Goal: Information Seeking & Learning: Find specific page/section

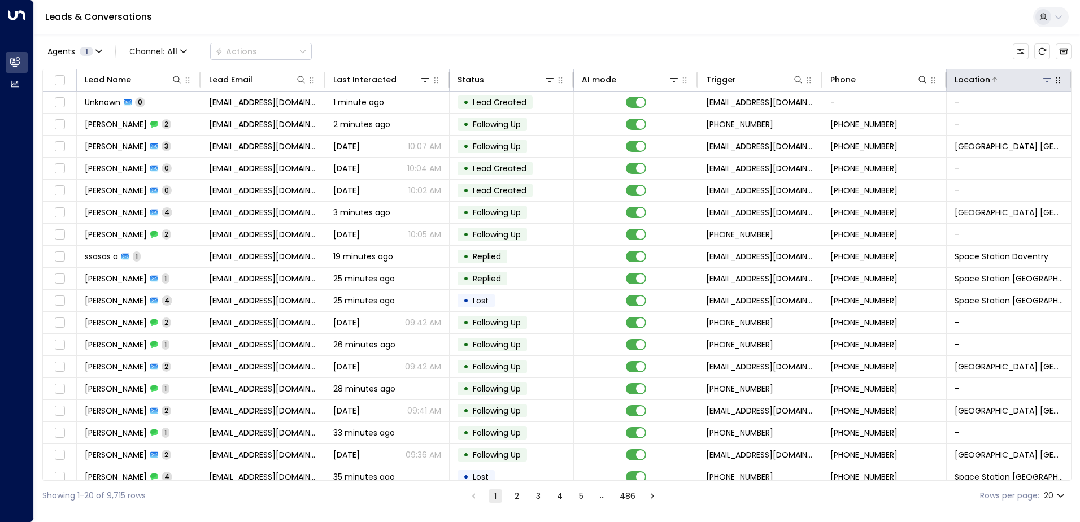
click at [1044, 76] on icon at bounding box center [1047, 79] width 9 height 9
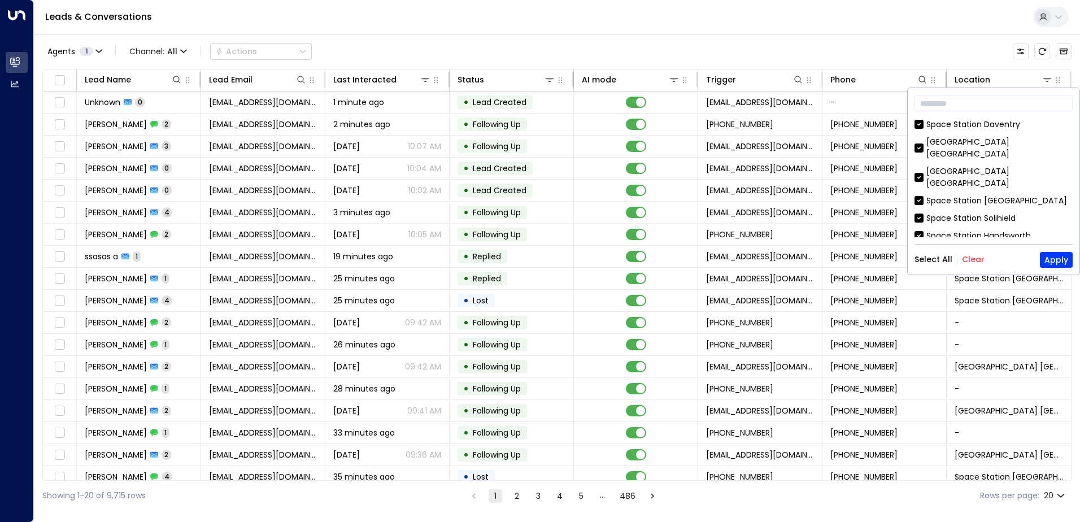
click at [967, 258] on button "Clear" at bounding box center [973, 259] width 23 height 9
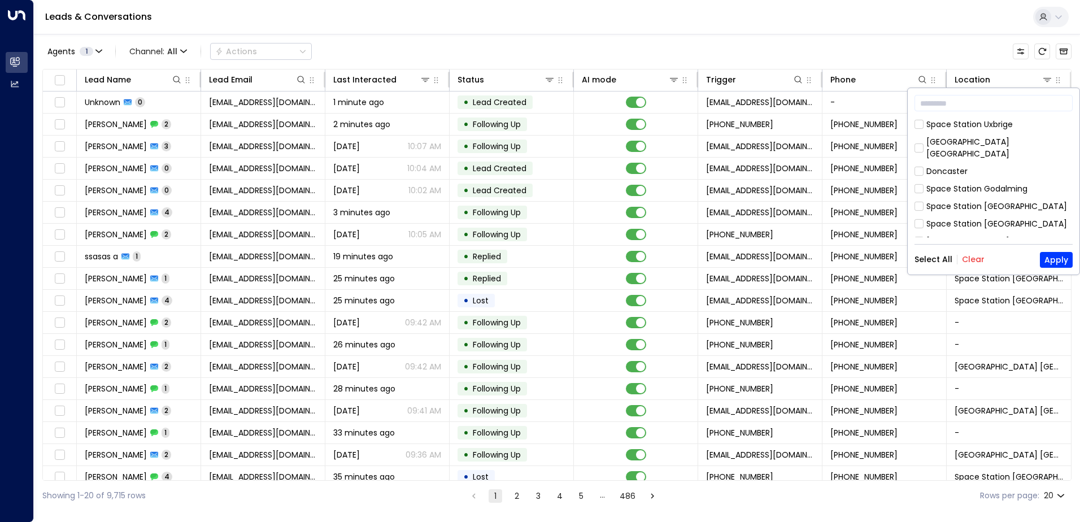
scroll to position [366, 0]
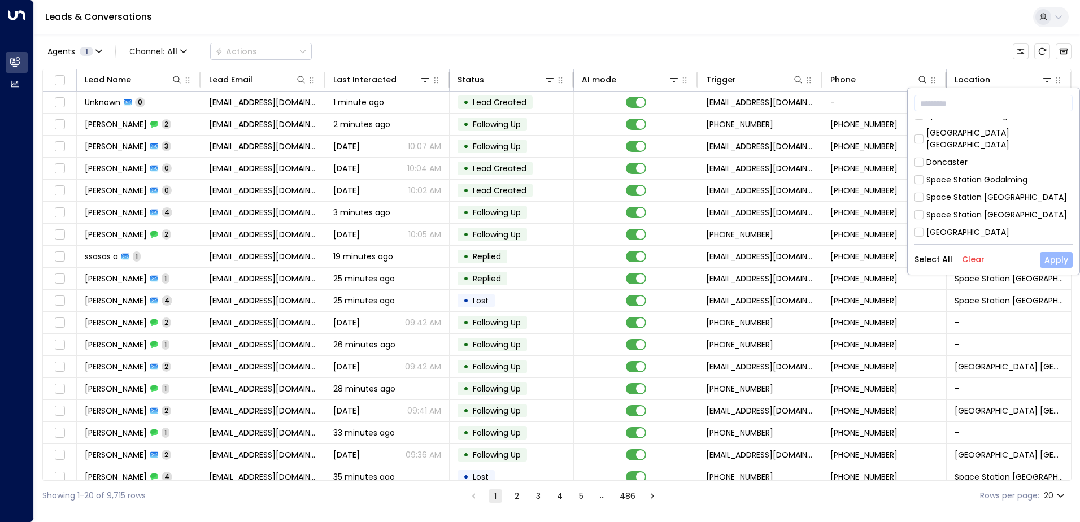
click at [1055, 258] on button "Apply" at bounding box center [1056, 260] width 33 height 16
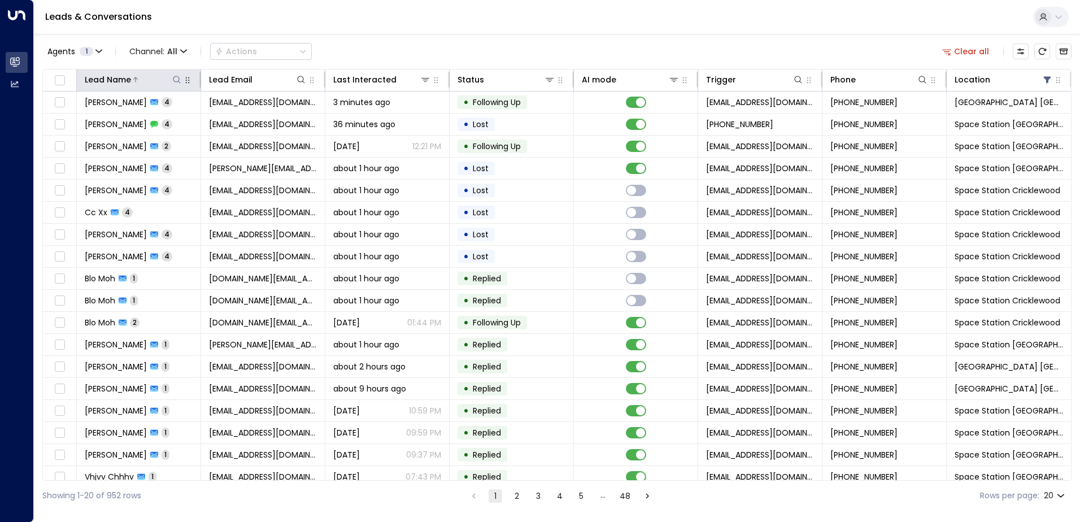
click at [175, 76] on icon at bounding box center [176, 79] width 7 height 7
type input "*******"
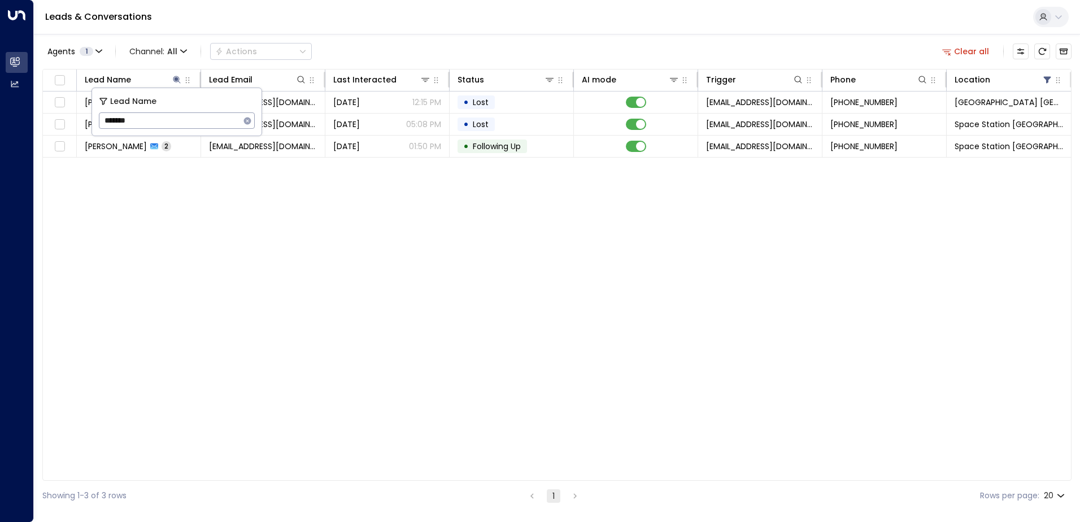
click at [364, 49] on div "Agents 1 Channel: All Actions Clear all" at bounding box center [557, 52] width 1030 height 24
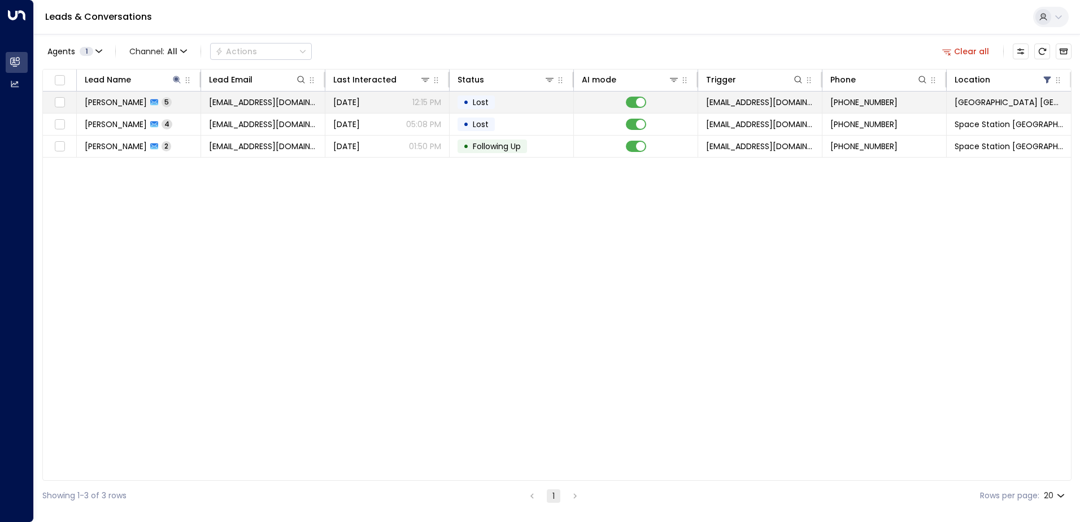
click at [162, 103] on span "5" at bounding box center [167, 102] width 10 height 10
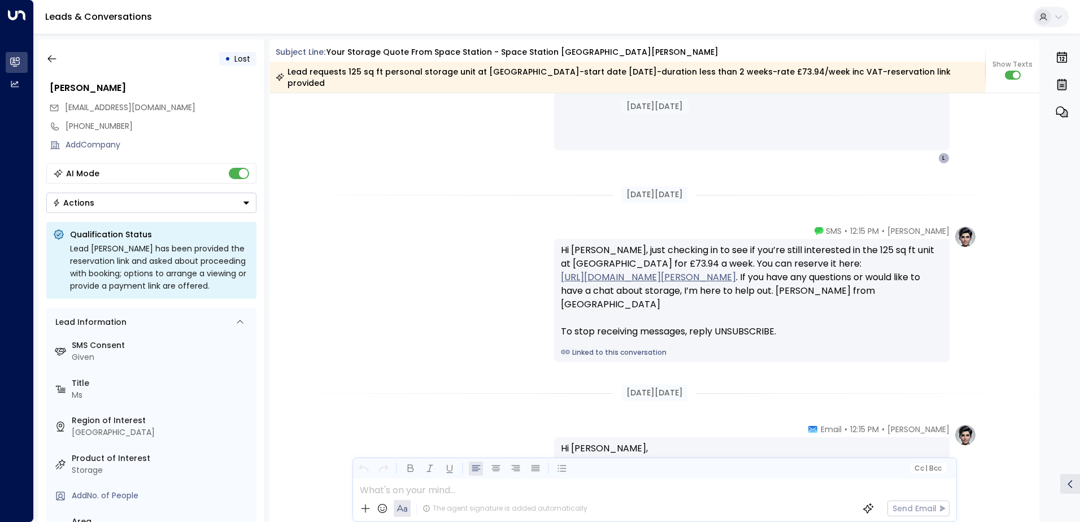
scroll to position [1360, 0]
click at [46, 58] on icon "button" at bounding box center [51, 58] width 11 height 11
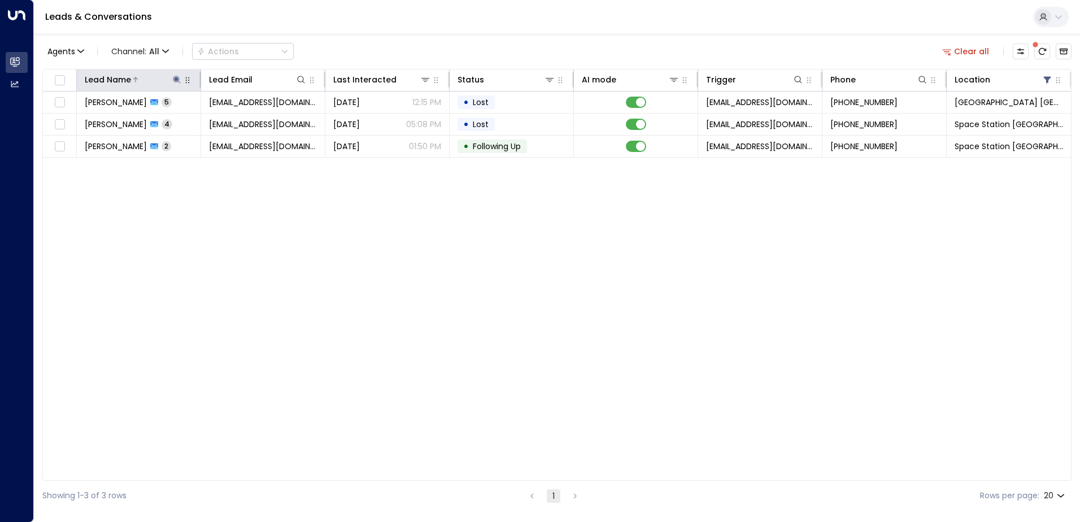
click at [175, 80] on icon at bounding box center [176, 79] width 9 height 9
click at [250, 118] on icon "button" at bounding box center [247, 120] width 7 height 7
click at [196, 123] on input "text" at bounding box center [177, 120] width 156 height 21
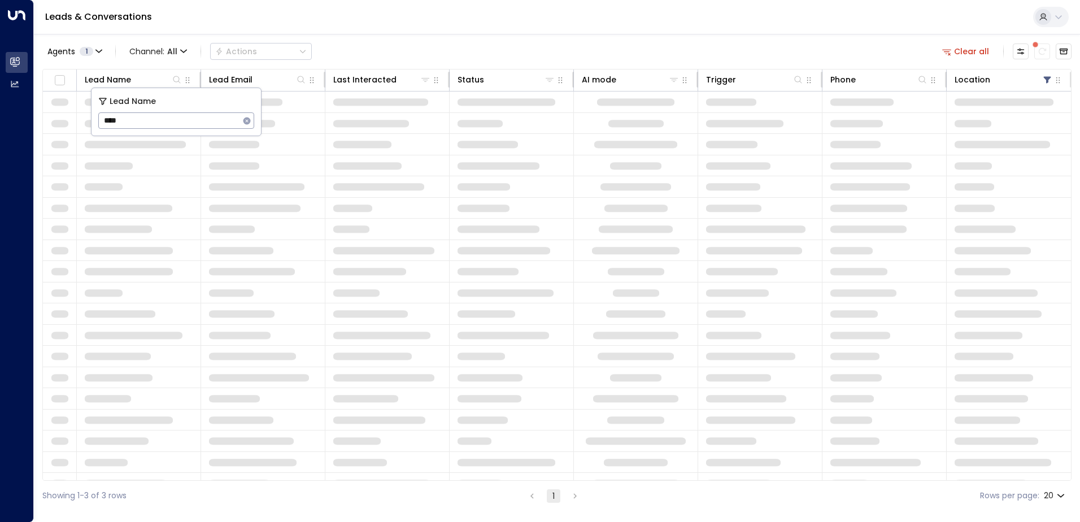
type input "*****"
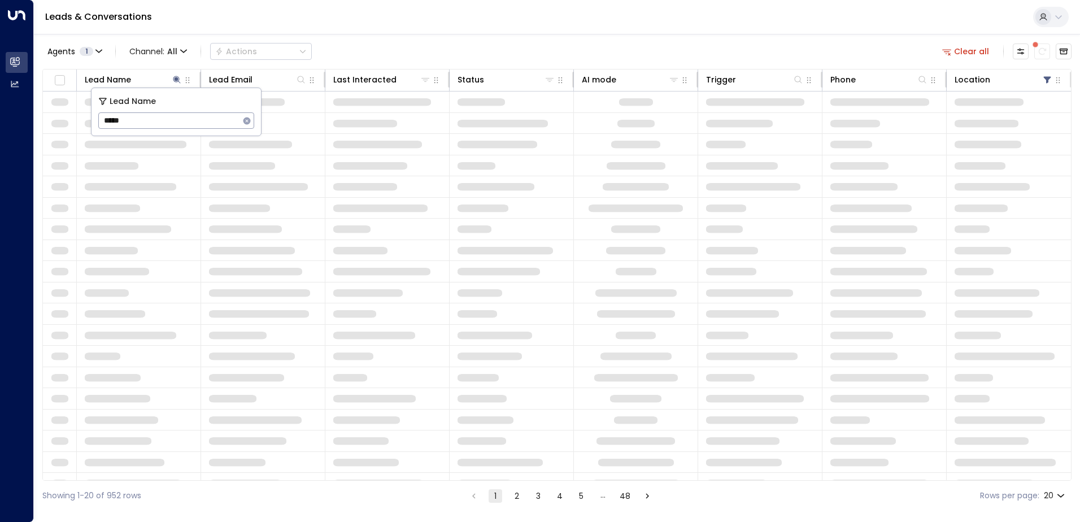
click at [416, 54] on div "Agents 1 Channel: All Actions Clear all" at bounding box center [557, 52] width 1030 height 24
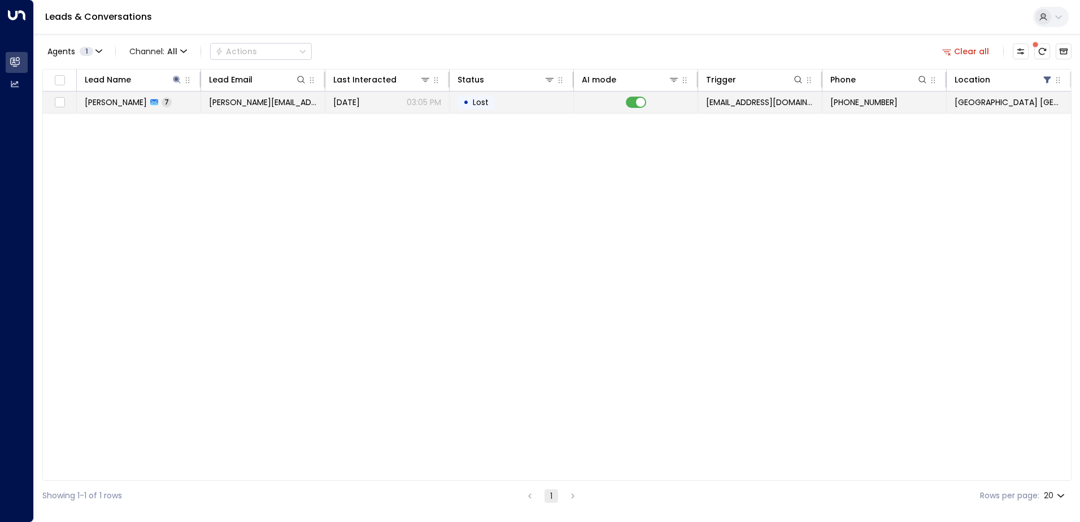
click at [249, 107] on span "[PERSON_NAME][EMAIL_ADDRESS][DOMAIN_NAME]" at bounding box center [263, 102] width 108 height 11
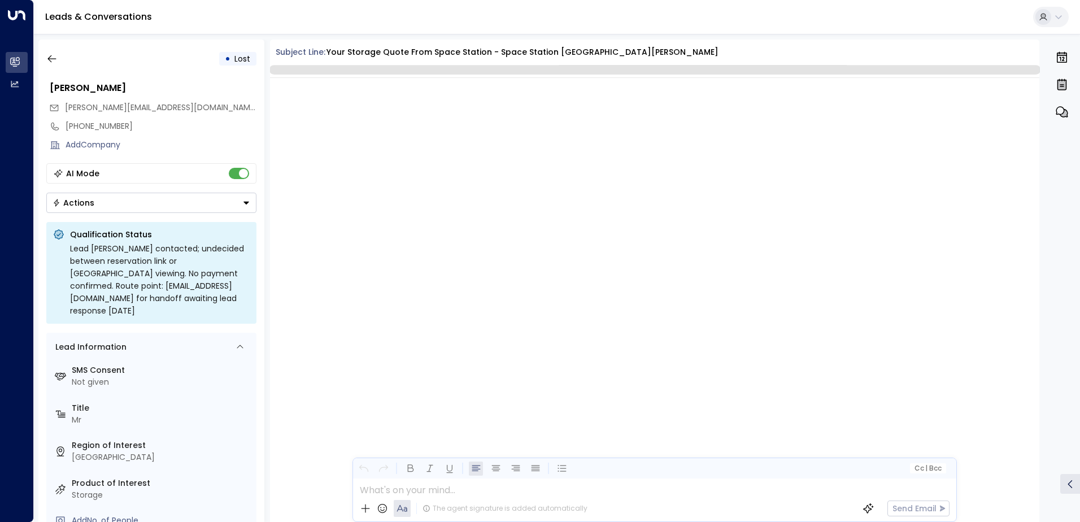
scroll to position [2734, 0]
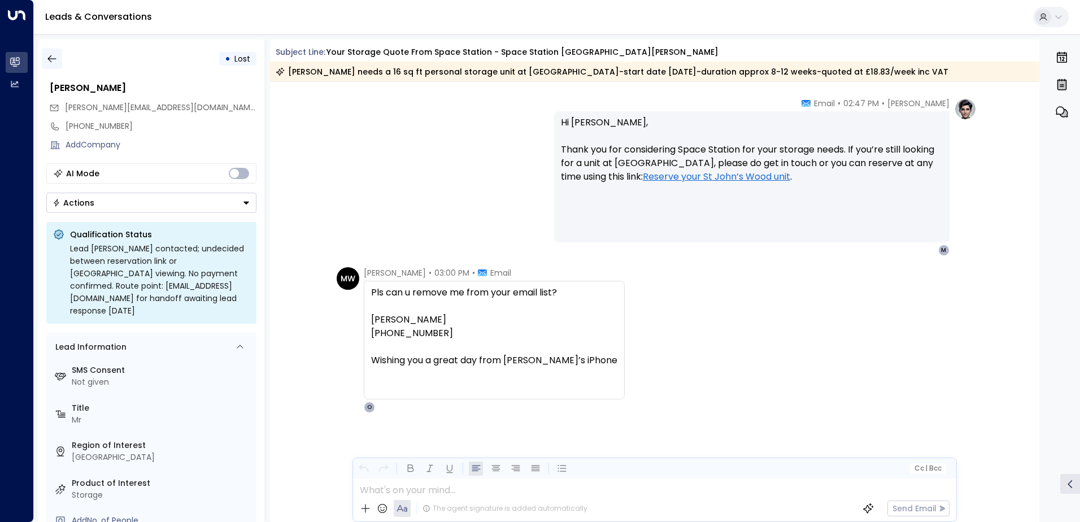
click at [47, 57] on icon "button" at bounding box center [51, 58] width 11 height 11
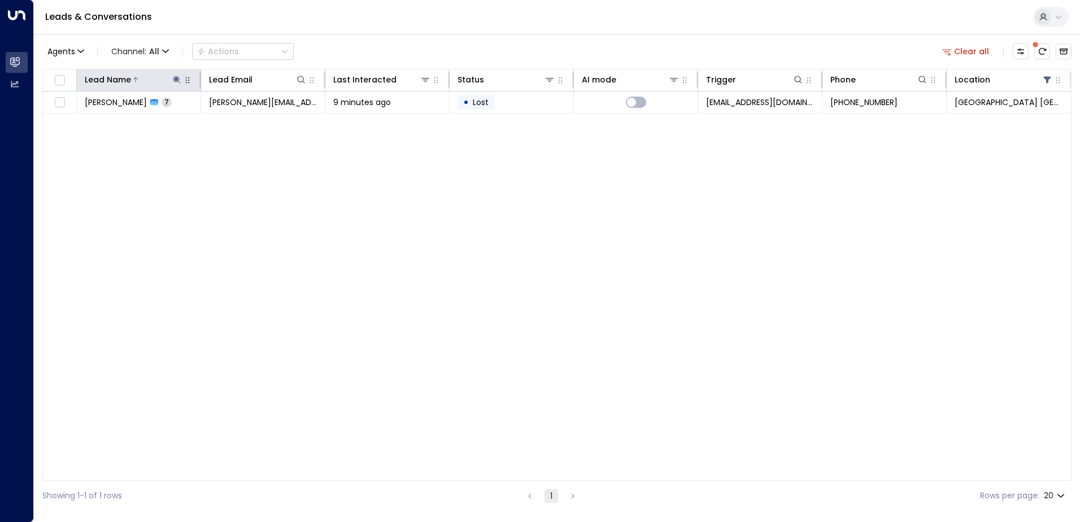
click at [181, 79] on button at bounding box center [176, 79] width 11 height 11
type input "*"
type input "***"
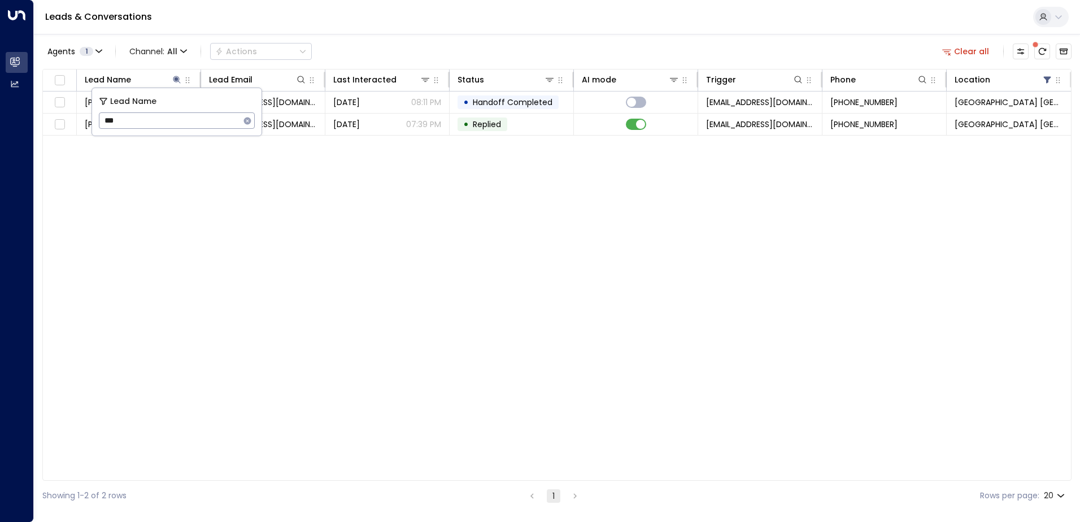
click at [481, 44] on div "Agents 1 Channel: All Actions Clear all" at bounding box center [557, 52] width 1030 height 24
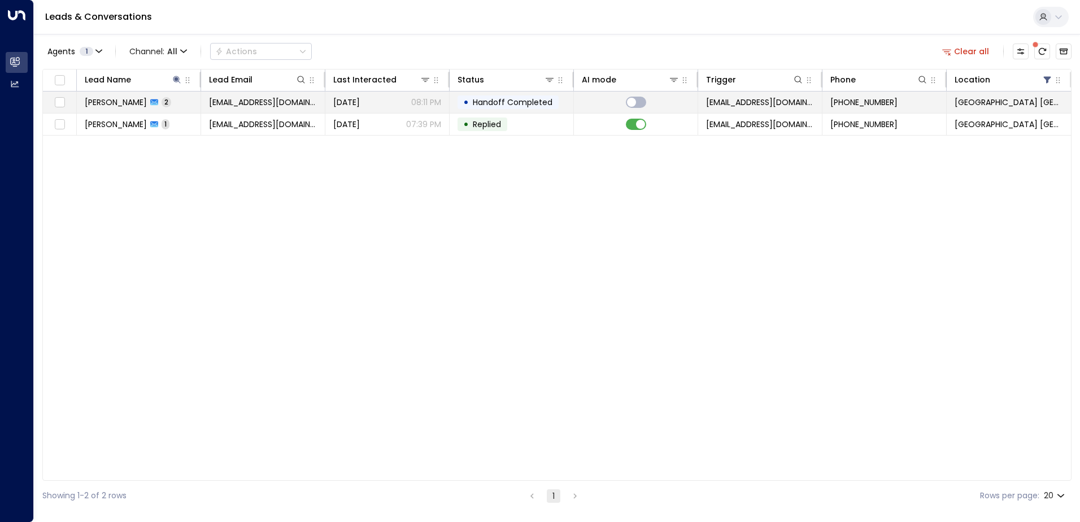
click at [186, 106] on td "[PERSON_NAME] 2" at bounding box center [139, 102] width 124 height 21
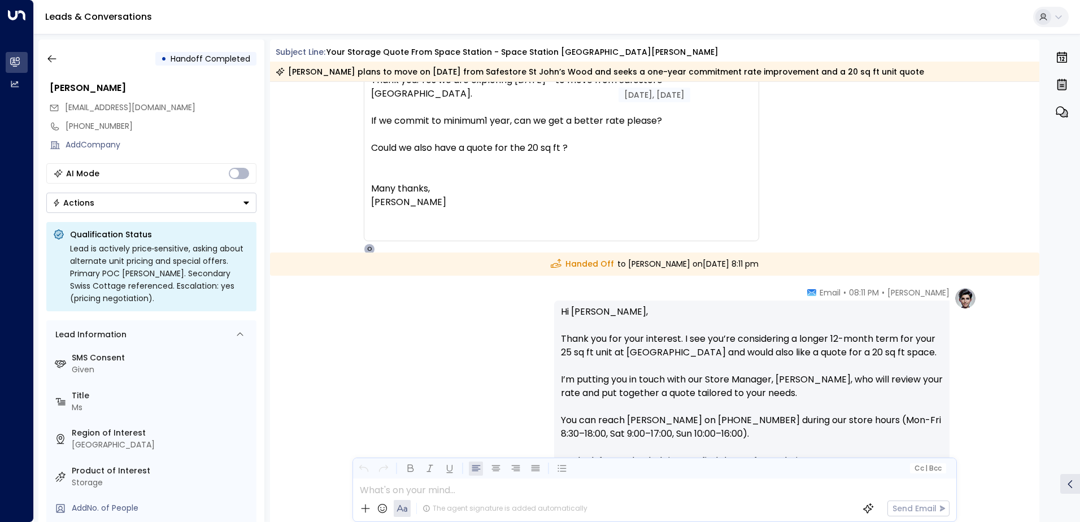
scroll to position [236, 0]
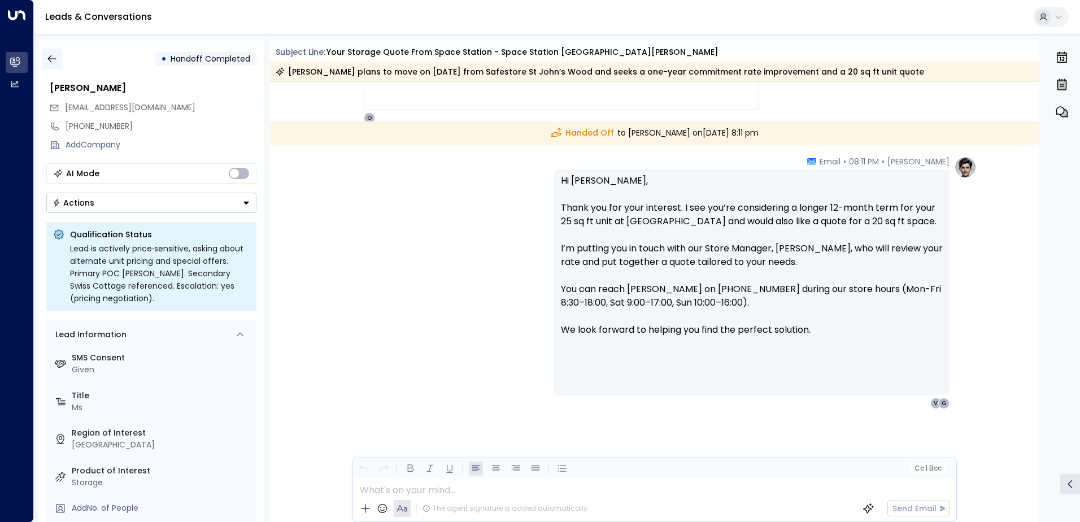
click at [55, 58] on icon "button" at bounding box center [51, 58] width 11 height 11
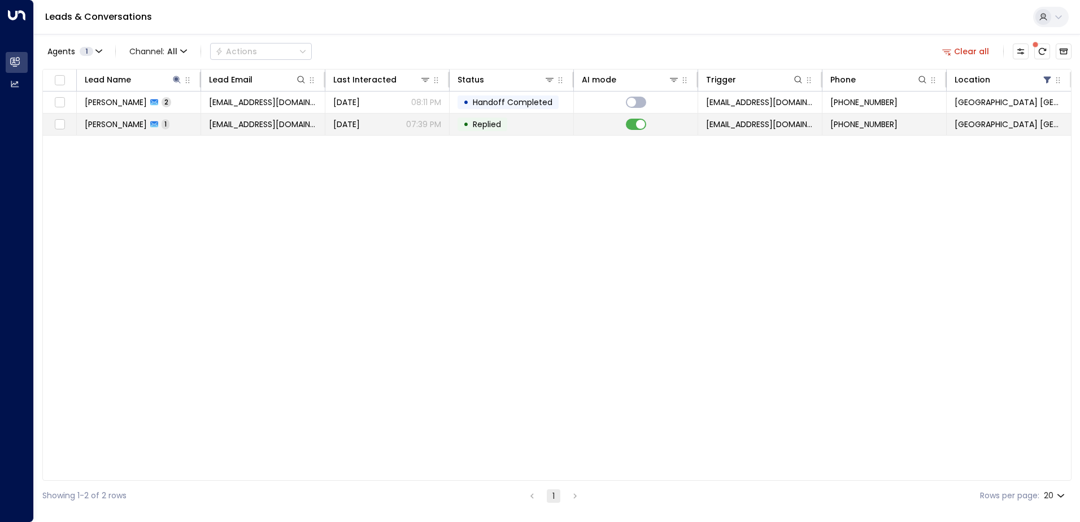
click at [146, 123] on td "[PERSON_NAME] 1" at bounding box center [139, 124] width 124 height 21
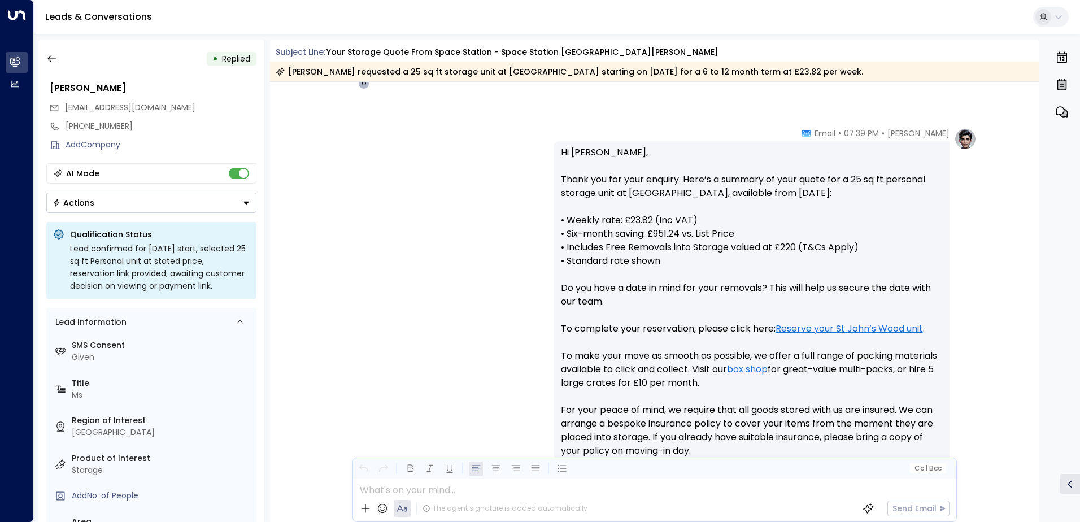
scroll to position [363, 0]
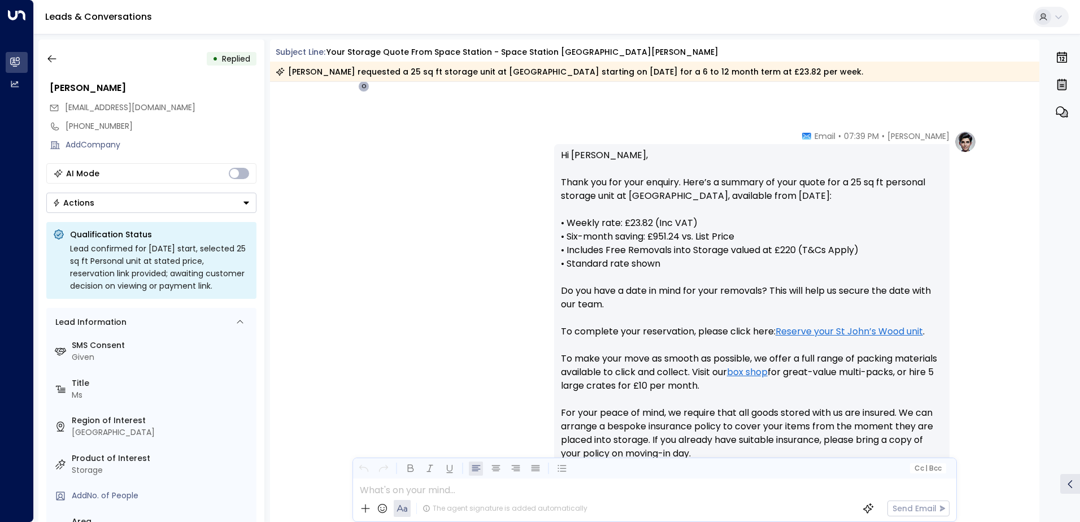
click at [85, 16] on link "Leads & Conversations" at bounding box center [98, 16] width 107 height 13
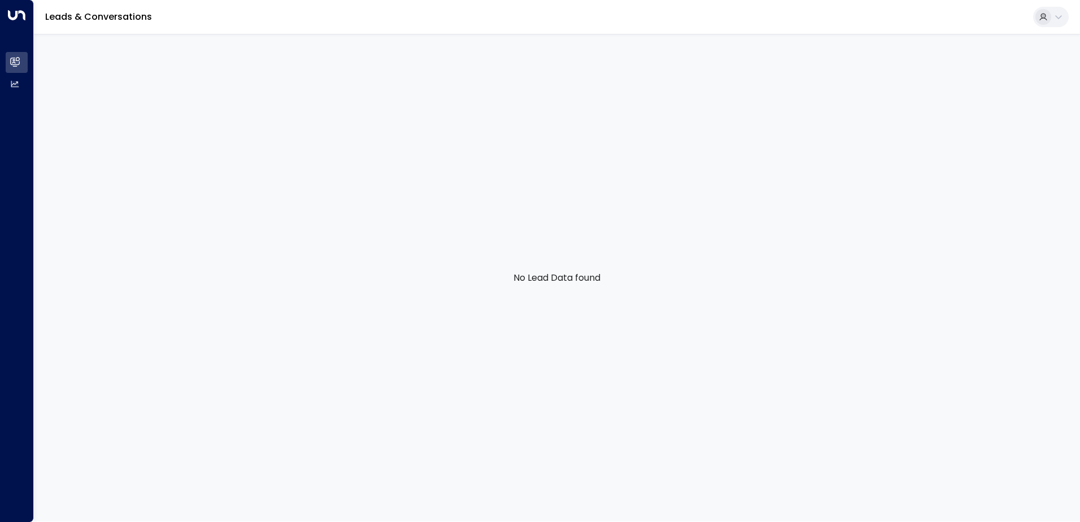
click at [109, 14] on link "Leads & Conversations" at bounding box center [98, 16] width 107 height 13
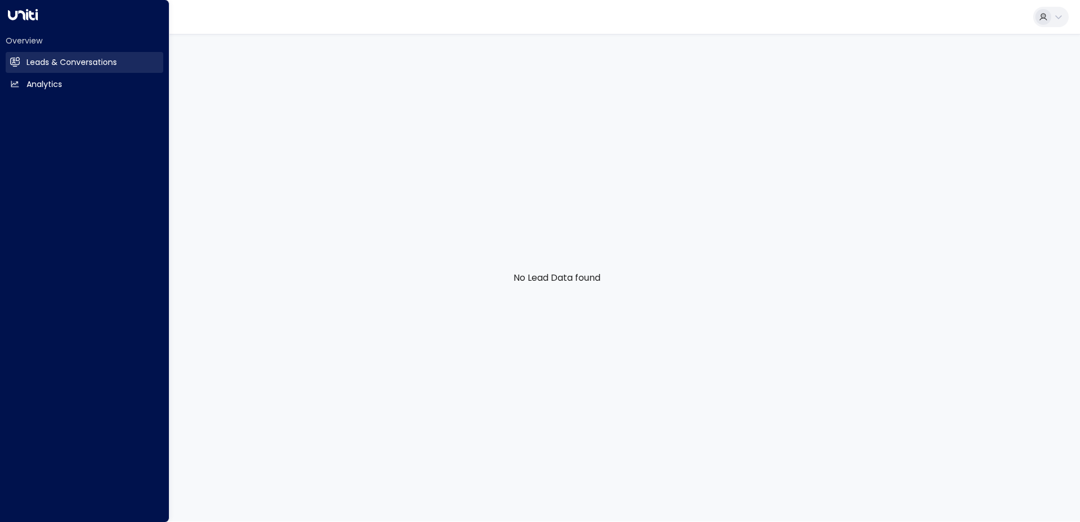
click at [20, 61] on link "Leads & Conversations Leads & Conversations" at bounding box center [85, 62] width 158 height 21
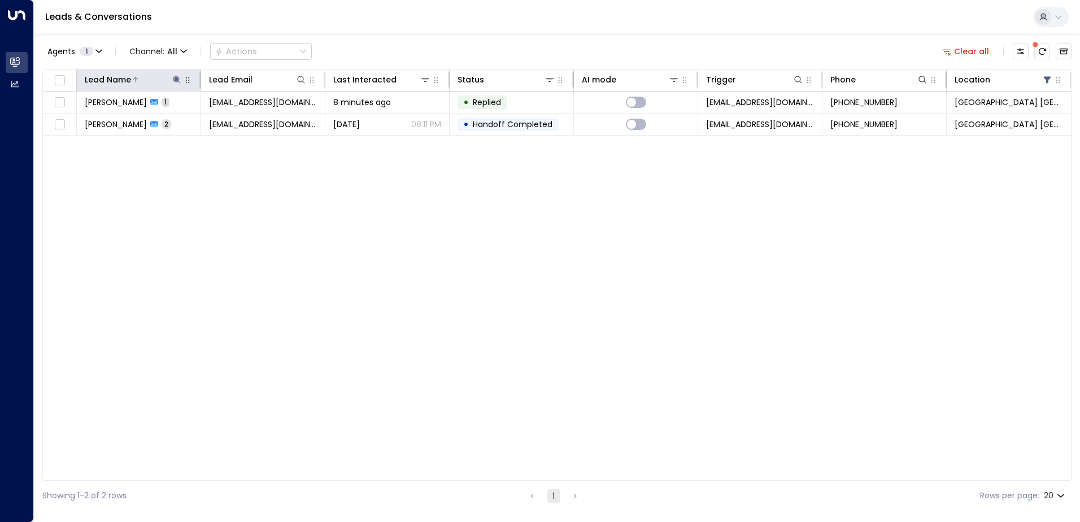
click at [175, 75] on button at bounding box center [176, 79] width 11 height 11
click at [250, 119] on icon "button" at bounding box center [247, 120] width 7 height 7
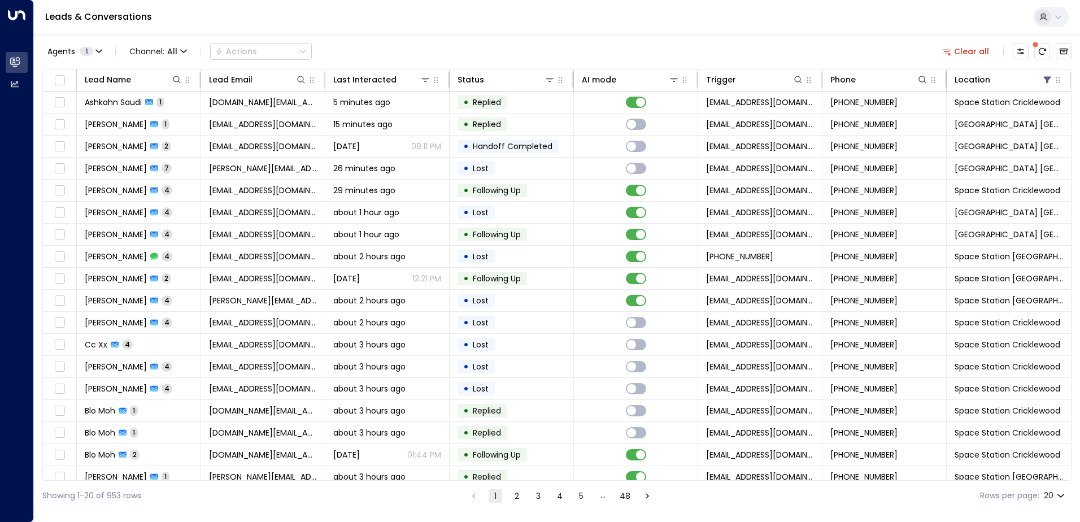
click at [331, 21] on div "Leads & Conversations" at bounding box center [557, 17] width 1046 height 34
click at [180, 77] on icon at bounding box center [176, 79] width 9 height 9
type input "*******"
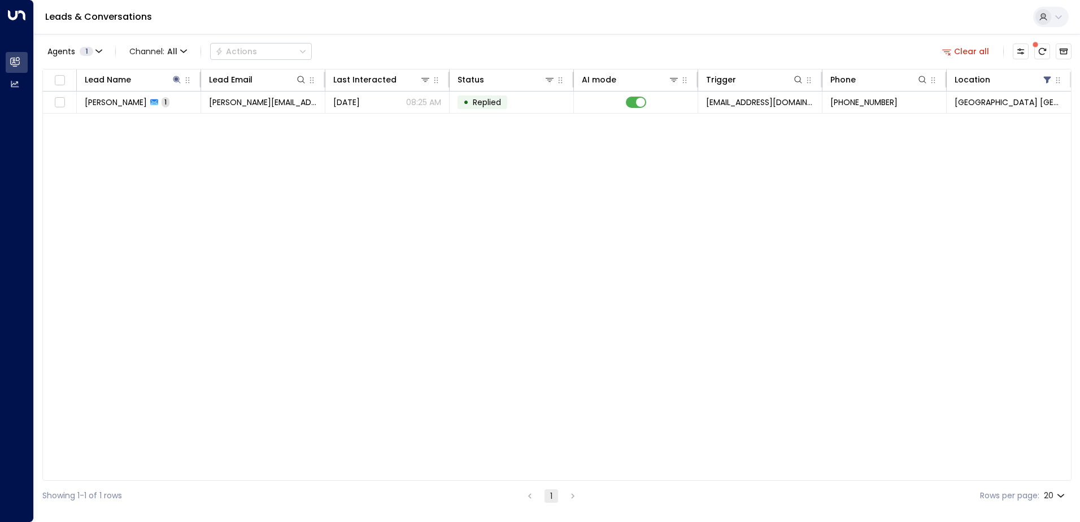
click at [435, 23] on div "Leads & Conversations" at bounding box center [557, 17] width 1046 height 34
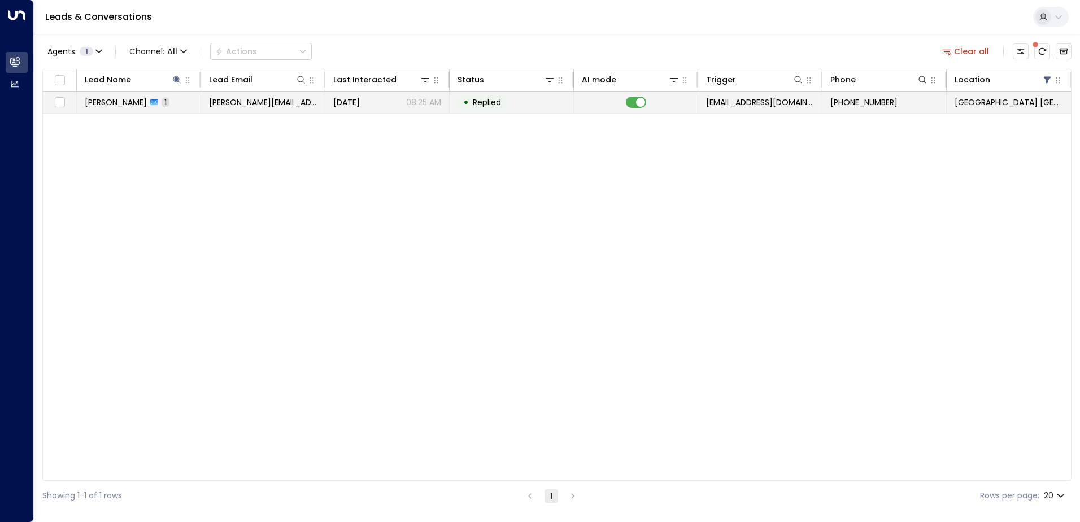
click at [162, 105] on span "1" at bounding box center [166, 102] width 8 height 10
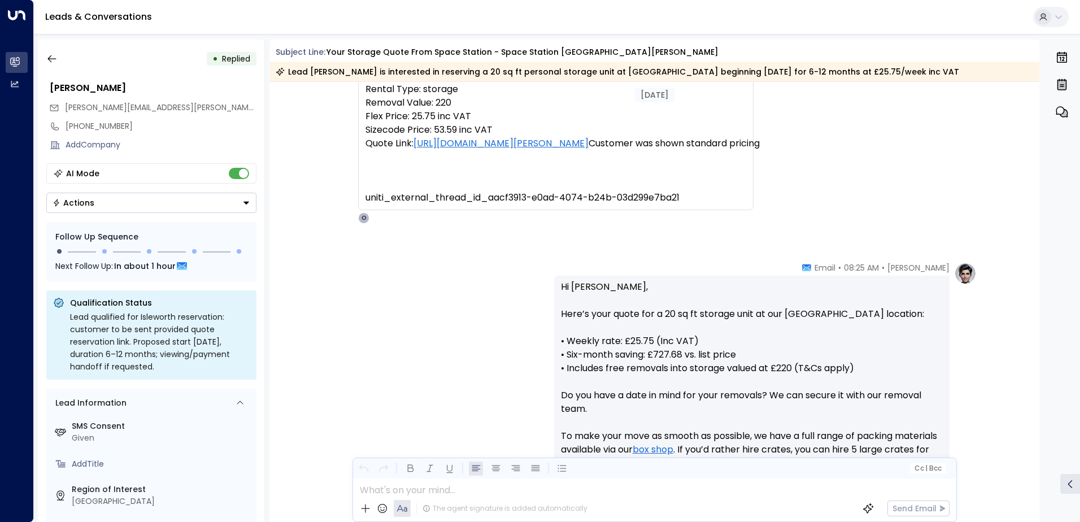
scroll to position [199, 0]
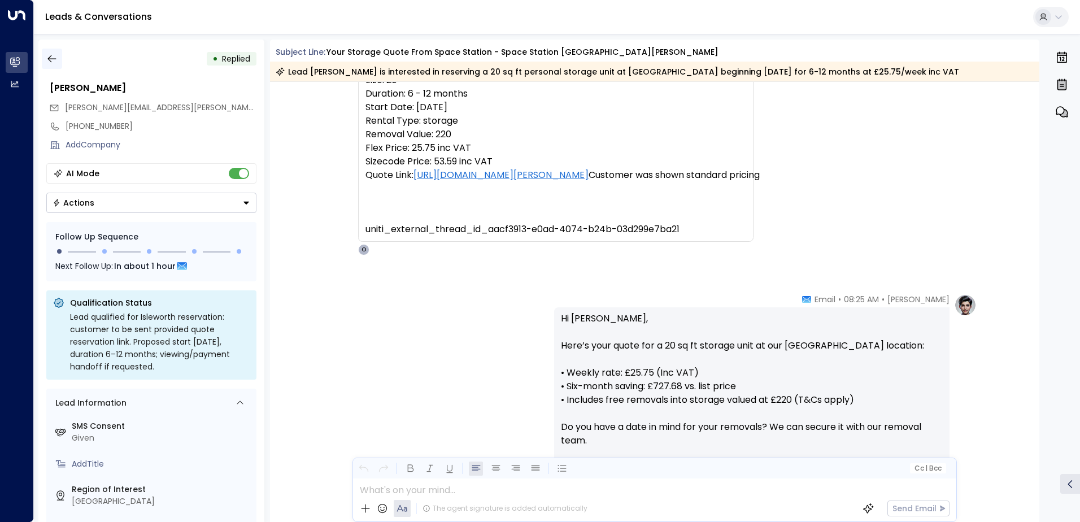
click at [58, 60] on button "button" at bounding box center [52, 59] width 20 height 20
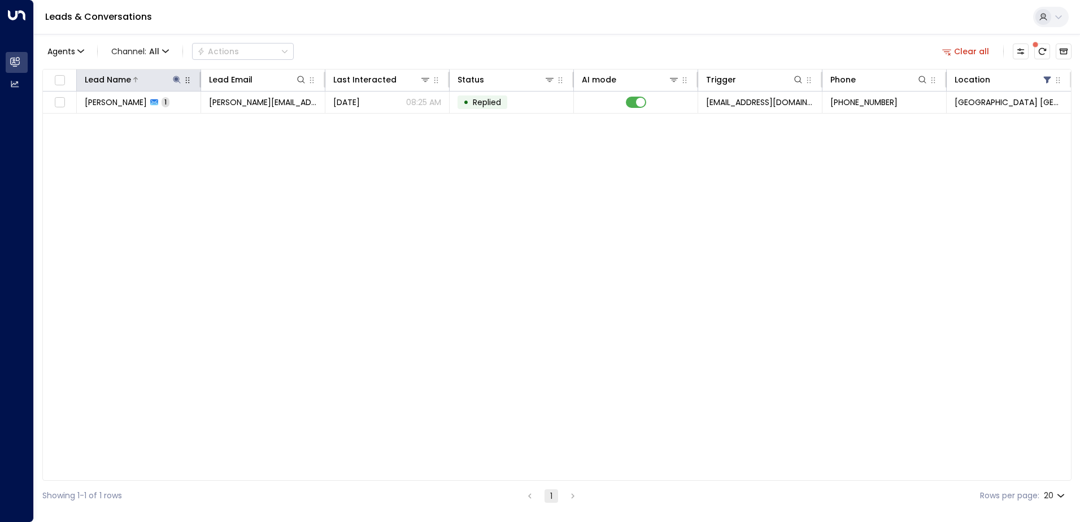
click at [177, 74] on button at bounding box center [176, 79] width 11 height 11
type input "*"
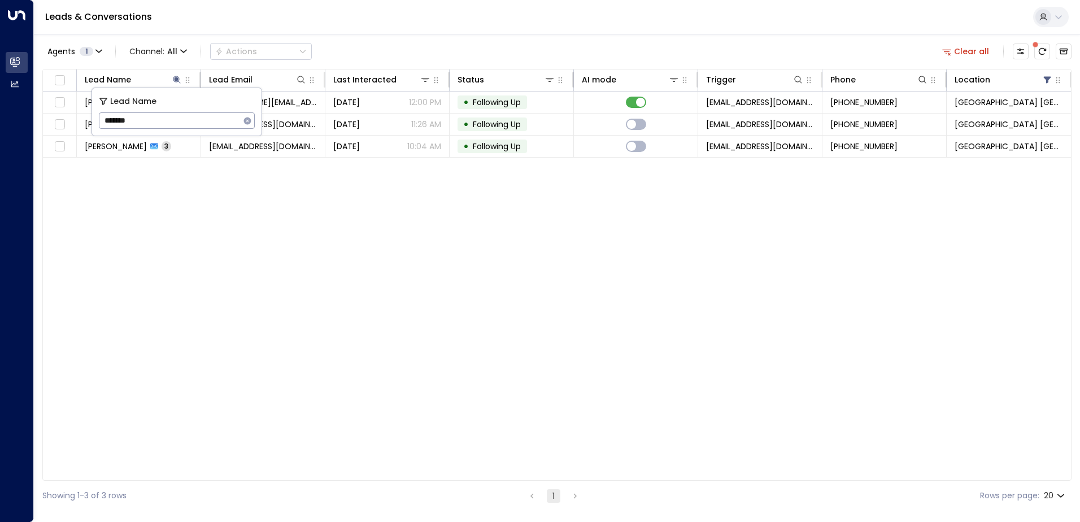
type input "*******"
click at [241, 232] on div "Lead Name Lead Email Last Interacted Status AI mode Trigger Phone Location [PER…" at bounding box center [557, 275] width 1030 height 412
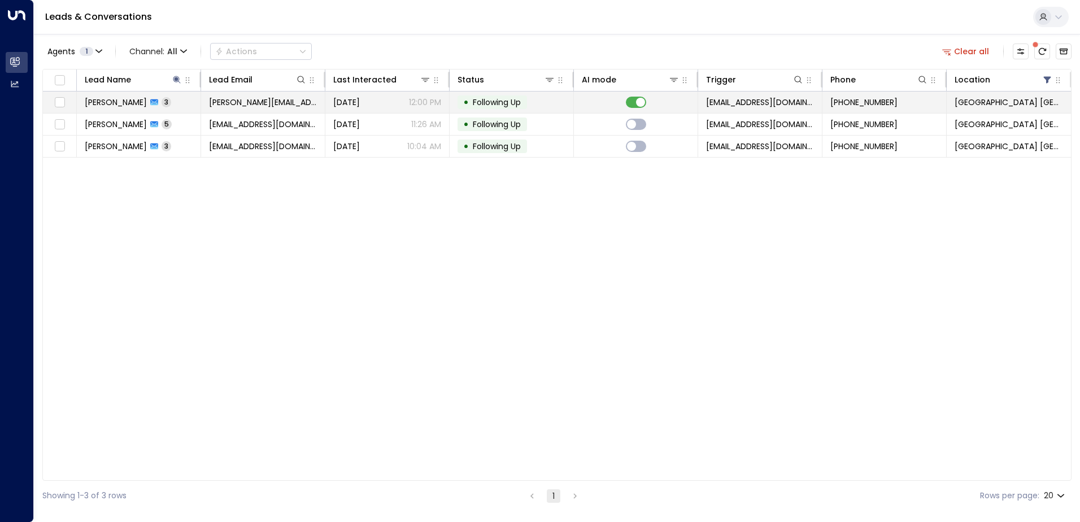
click at [131, 102] on span "[PERSON_NAME]" at bounding box center [116, 102] width 62 height 11
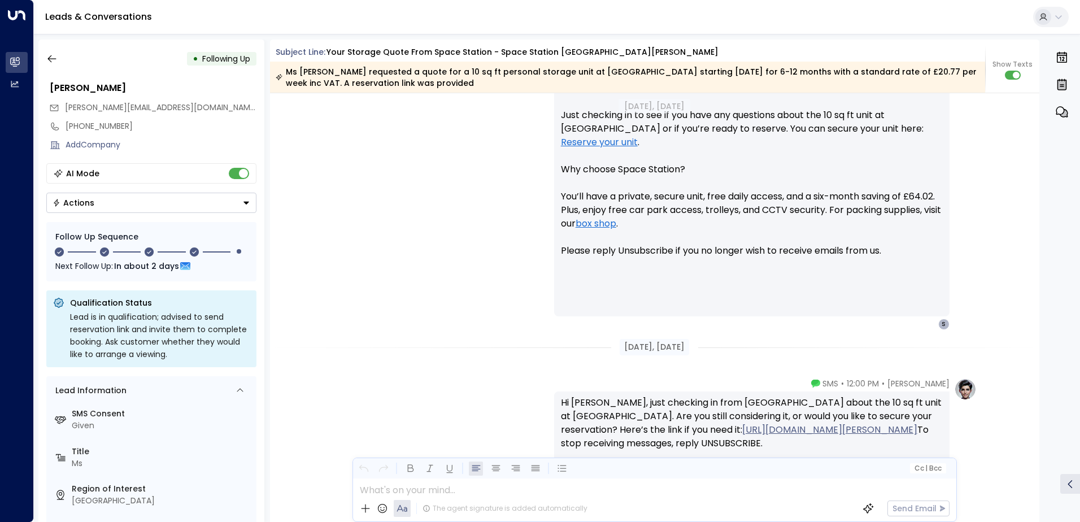
scroll to position [681, 0]
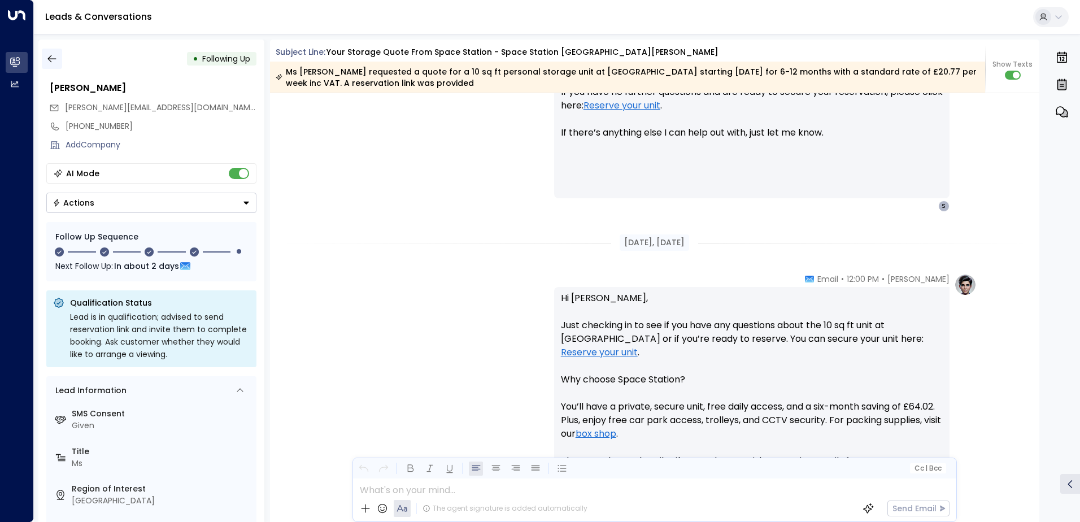
click at [53, 58] on icon "button" at bounding box center [51, 58] width 11 height 11
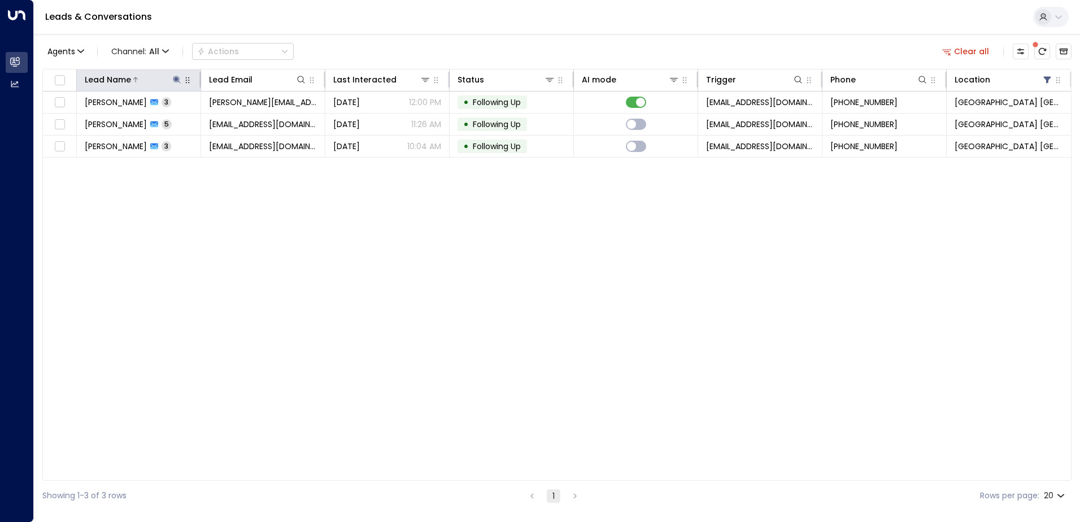
click at [178, 78] on icon at bounding box center [176, 79] width 9 height 9
type input "*"
type input "****"
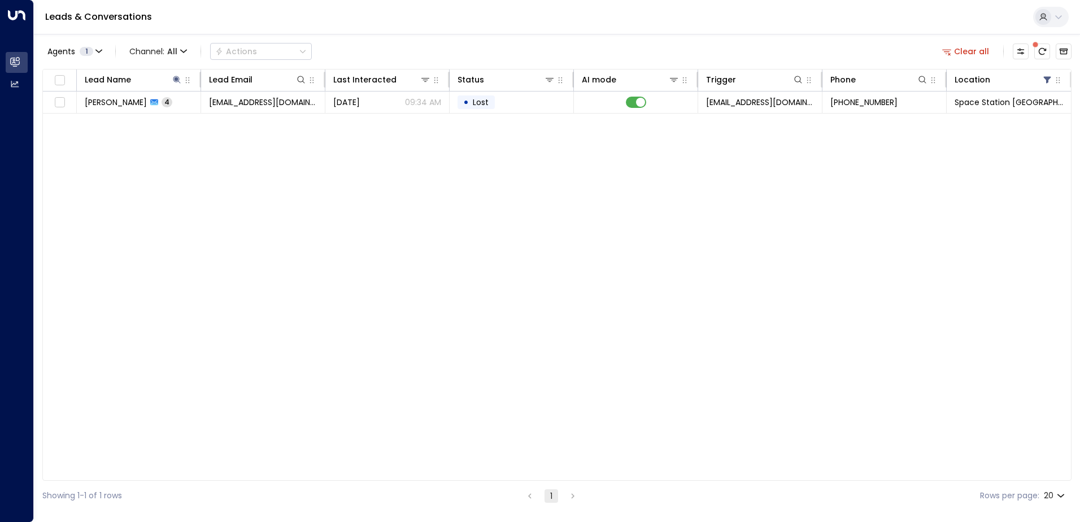
click at [418, 35] on div "Agents 1 Channel: All Actions Clear all Lead Name Lead Email Last Interacted St…" at bounding box center [557, 272] width 1030 height 477
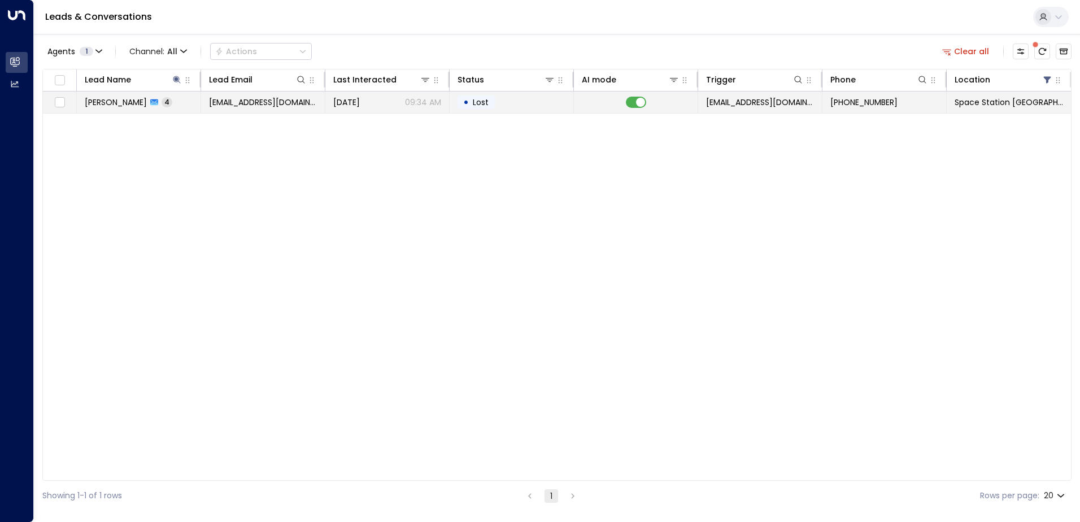
click at [174, 105] on td "[PERSON_NAME] 4" at bounding box center [139, 102] width 124 height 21
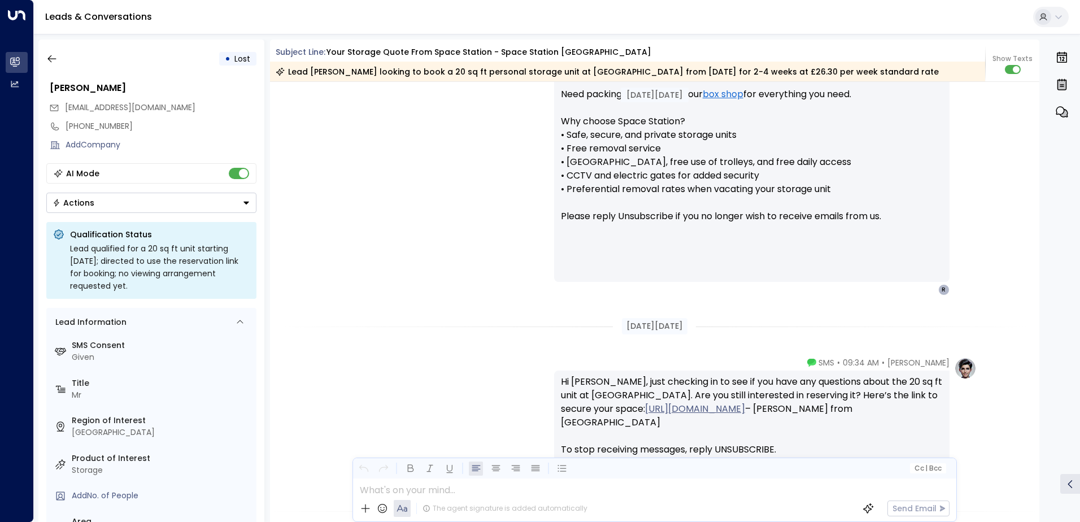
scroll to position [870, 0]
